Goal: Information Seeking & Learning: Learn about a topic

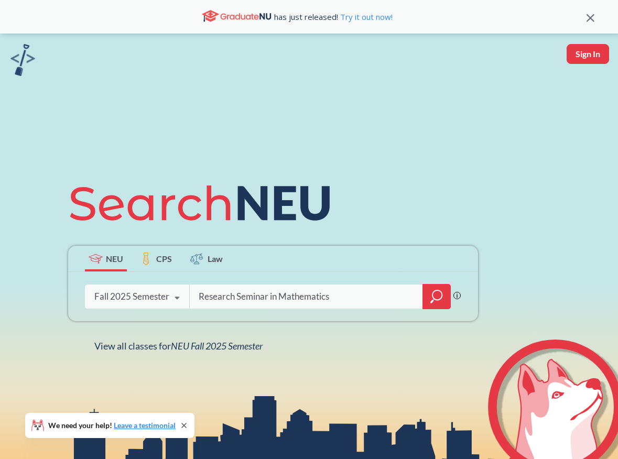
type input "Research Seminar in Mathematics"
click at [432, 278] on div "Research Seminar in Mathematics Phrase search guarantees the exact search appea…" at bounding box center [273, 296] width 410 height 49
click at [432, 294] on icon "magnifying glass" at bounding box center [437, 296] width 13 height 15
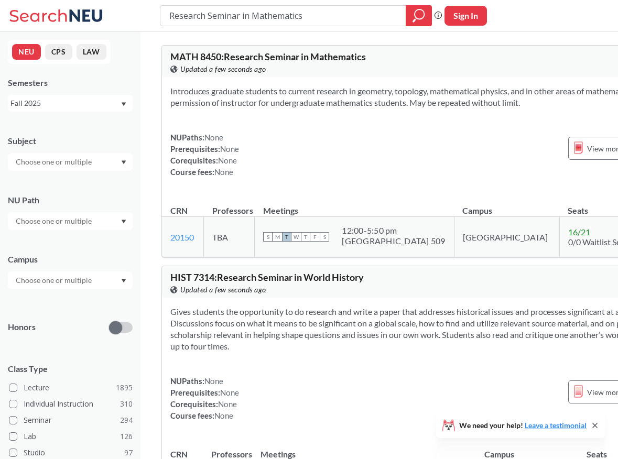
drag, startPoint x: 410, startPoint y: 254, endPoint x: 354, endPoint y: 238, distance: 57.8
click at [354, 238] on div "S M T W T F S 12:00 - 5:50 pm [GEOGRAPHIC_DATA] 509" at bounding box center [354, 237] width 182 height 23
click at [374, 167] on div "NUPaths: None Prerequisites: None Corequisites: None Course fees: None View mor…" at bounding box center [429, 155] width 518 height 46
click at [305, 178] on div "NUPaths: None Prerequisites: None Corequisites: None Course fees: None View mor…" at bounding box center [429, 155] width 518 height 46
drag, startPoint x: 305, startPoint y: 183, endPoint x: 325, endPoint y: 101, distance: 84.2
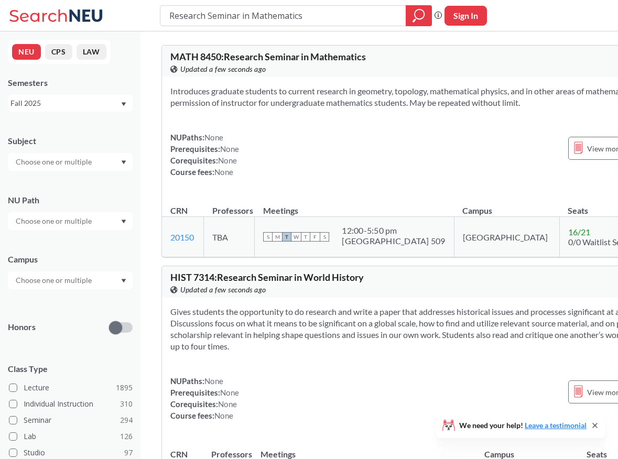
click at [323, 105] on div "Introduces graduate students to current research in geometry, topology, mathema…" at bounding box center [429, 135] width 534 height 117
click at [272, 109] on section "Introduces graduate students to current research in geometry, topology, mathema…" at bounding box center [429, 96] width 518 height 23
click at [176, 242] on link "20150" at bounding box center [182, 237] width 24 height 10
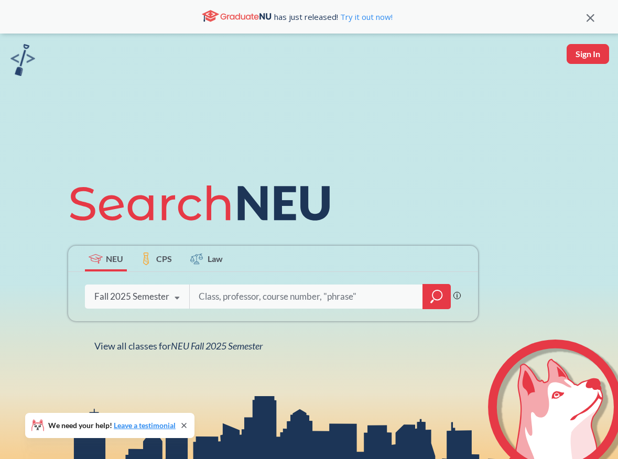
click at [161, 297] on div "Fall 2025 Semester" at bounding box center [131, 297] width 75 height 12
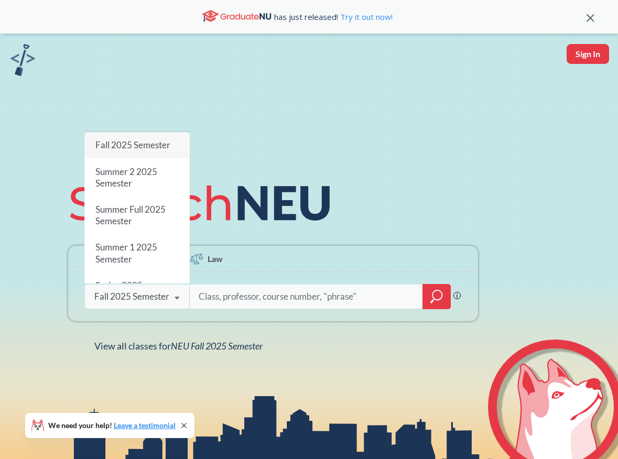
click at [330, 104] on div "NEU CPS Law Phrase search guarantees the exact search appears in the results. E…" at bounding box center [309, 263] width 618 height 459
